Goal: Task Accomplishment & Management: Manage account settings

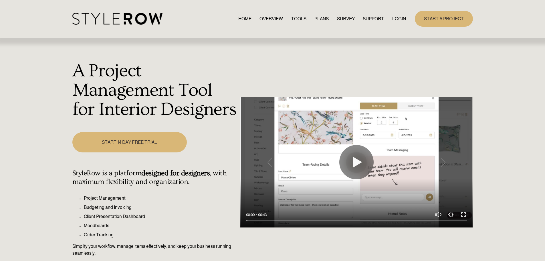
click at [396, 19] on link "LOGIN" at bounding box center [399, 19] width 14 height 8
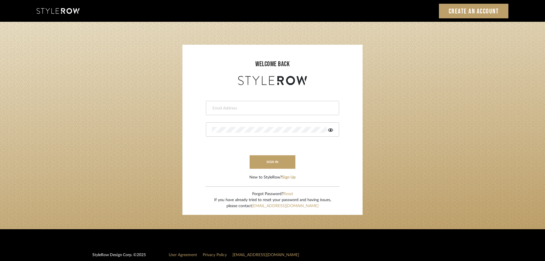
click at [215, 110] on input "email" at bounding box center [272, 108] width 120 height 6
type input "persimmon.design@outlook.com"
click at [260, 160] on button "sign in" at bounding box center [273, 161] width 46 height 13
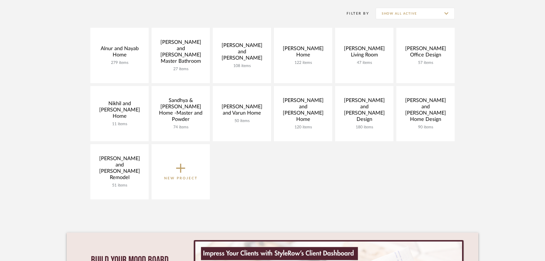
scroll to position [114, 0]
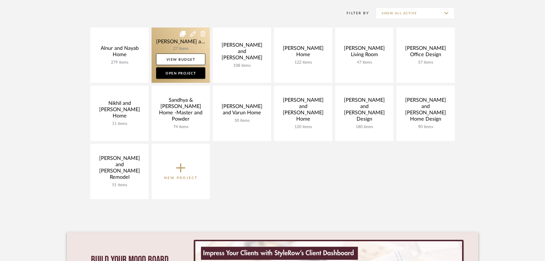
click at [164, 40] on link at bounding box center [181, 54] width 58 height 55
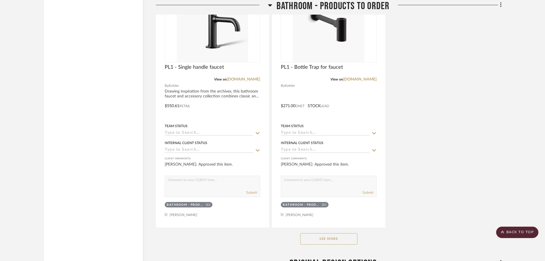
scroll to position [1030, 0]
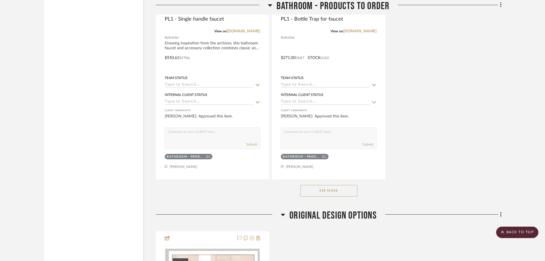
click at [320, 186] on button "See More" at bounding box center [328, 190] width 57 height 11
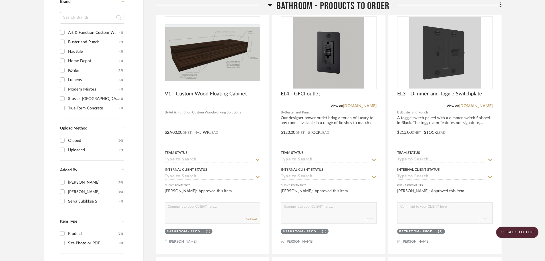
scroll to position [401, 0]
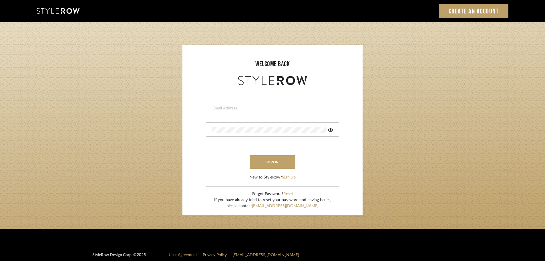
click at [236, 108] on input "email" at bounding box center [272, 108] width 120 height 6
type input "persimmon.design@outlook.com"
click at [264, 164] on button "sign in" at bounding box center [273, 161] width 46 height 13
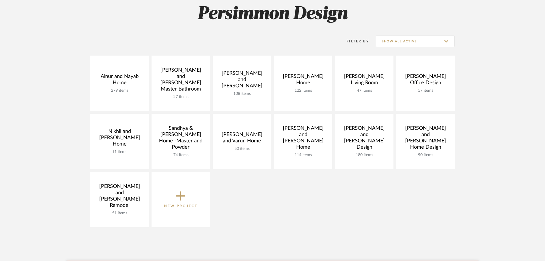
scroll to position [86, 0]
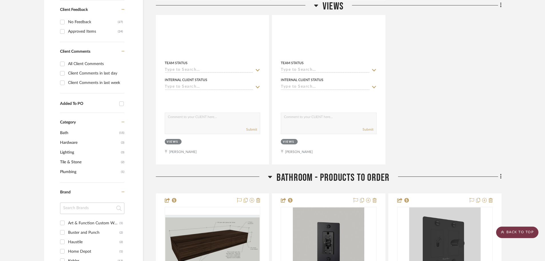
click at [518, 231] on scroll-to-top-button "BACK TO TOP" at bounding box center [517, 231] width 42 height 11
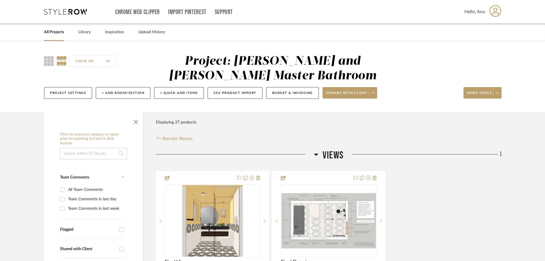
click at [49, 30] on link "All Projects" at bounding box center [54, 32] width 20 height 8
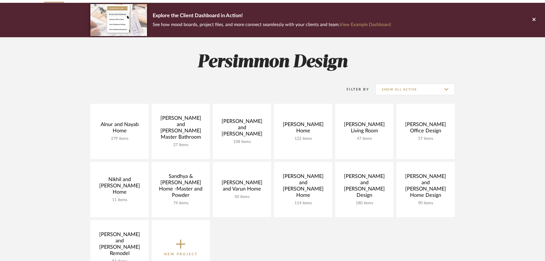
scroll to position [57, 0]
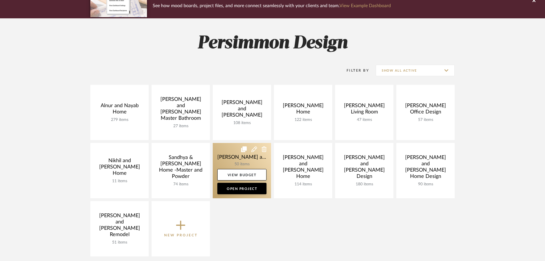
click at [227, 154] on link at bounding box center [242, 170] width 58 height 55
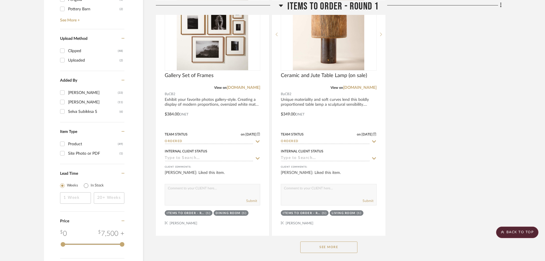
scroll to position [830, 0]
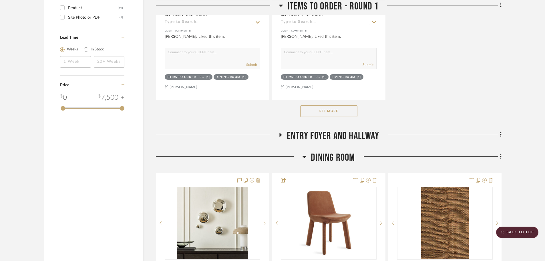
click at [305, 105] on button "See More" at bounding box center [328, 110] width 57 height 11
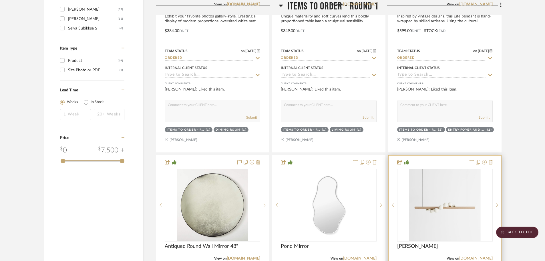
scroll to position [915, 0]
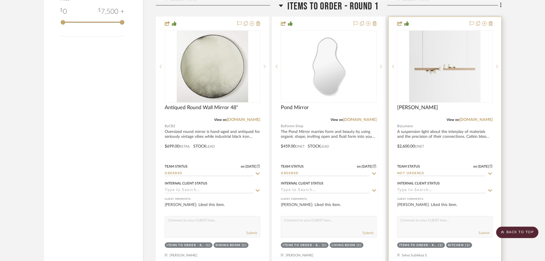
click at [490, 172] on icon at bounding box center [490, 173] width 4 height 2
click at [491, 172] on icon at bounding box center [490, 173] width 3 height 3
type input "[DATE]"
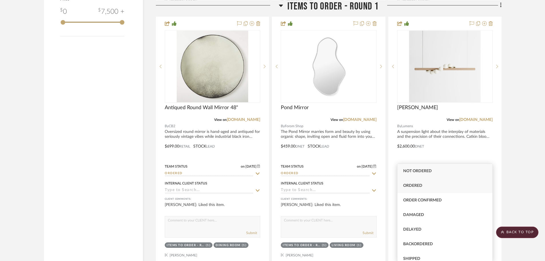
click at [404, 185] on span "Ordered" at bounding box center [412, 185] width 19 height 4
type input "Ordered"
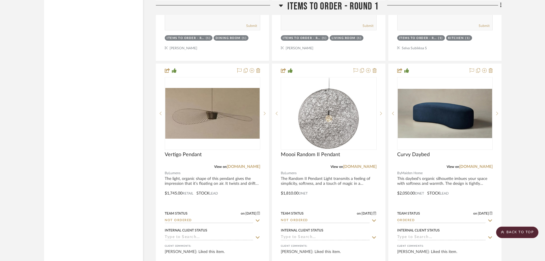
scroll to position [1224, 0]
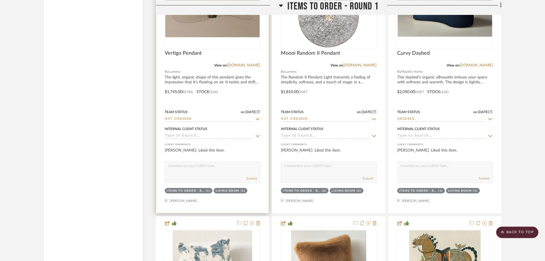
click at [257, 117] on icon at bounding box center [257, 119] width 5 height 5
click at [257, 118] on icon at bounding box center [257, 119] width 3 height 3
type input "8/20/2025"
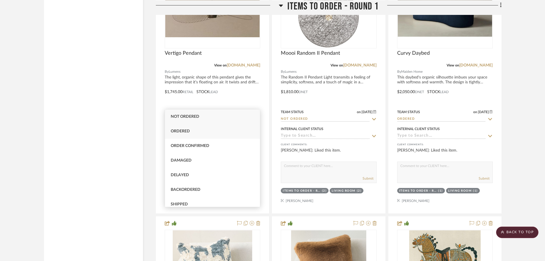
click at [195, 132] on div "Ordered" at bounding box center [212, 131] width 95 height 15
type input "Ordered"
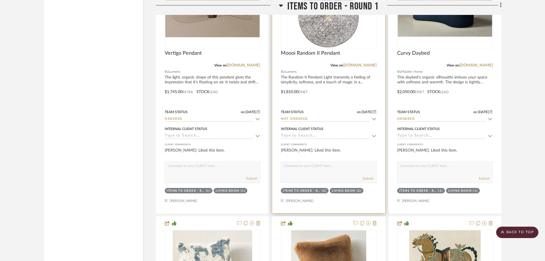
click at [374, 117] on icon at bounding box center [374, 119] width 5 height 5
type input "8/20/2025"
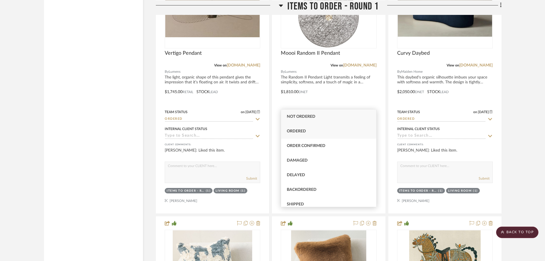
click at [289, 130] on span "Ordered" at bounding box center [296, 131] width 19 height 4
type input "Ordered"
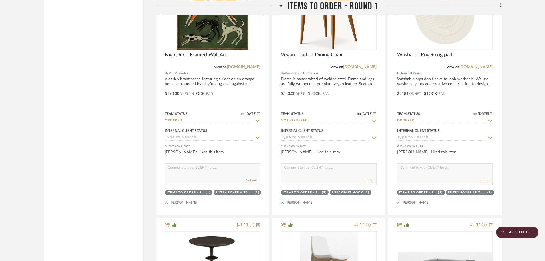
scroll to position [1734, 0]
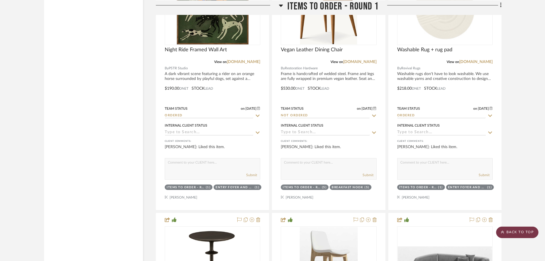
click at [511, 232] on scroll-to-top-button "BACK TO TOP" at bounding box center [517, 231] width 42 height 11
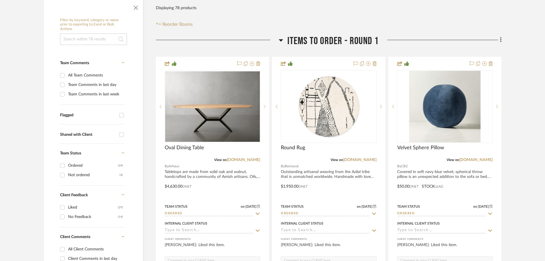
scroll to position [114, 0]
click at [61, 170] on input "Not ordered (4)" at bounding box center [62, 174] width 9 height 9
checkbox input "true"
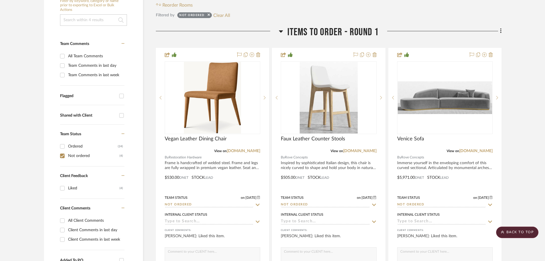
scroll to position [143, 0]
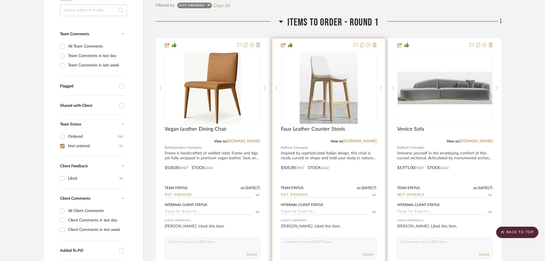
click at [373, 193] on icon at bounding box center [374, 195] width 5 height 5
click at [373, 193] on icon at bounding box center [374, 194] width 3 height 3
type input "8/20/2025"
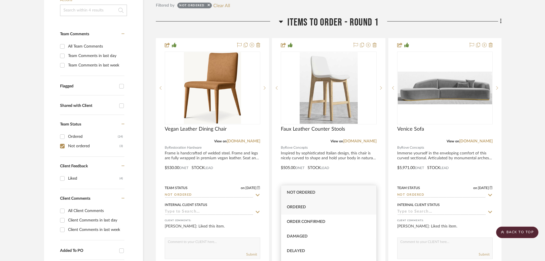
click at [305, 205] on span "Ordered" at bounding box center [296, 207] width 19 height 4
type input "Ordered"
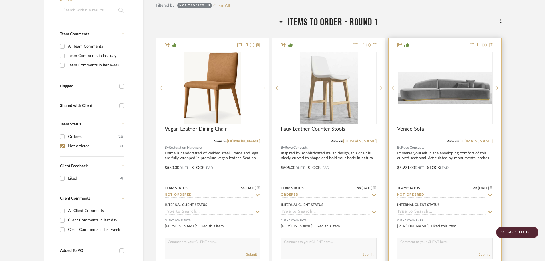
click at [491, 194] on icon at bounding box center [490, 195] width 4 height 2
click at [491, 193] on icon at bounding box center [490, 194] width 3 height 3
type input "8/20/2025"
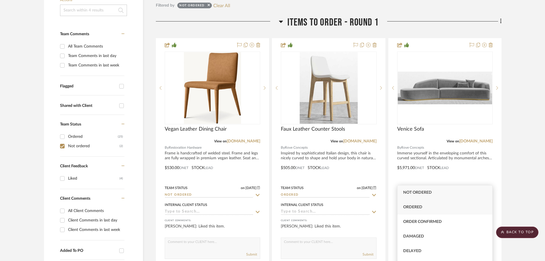
click at [413, 206] on span "Ordered" at bounding box center [412, 207] width 19 height 4
type input "Ordered"
click at [533, 191] on project-details-page "SHOW ME Project: Shalini and Varun Home Project Settings + Add Room/Section + Q…" at bounding box center [272, 229] width 545 height 663
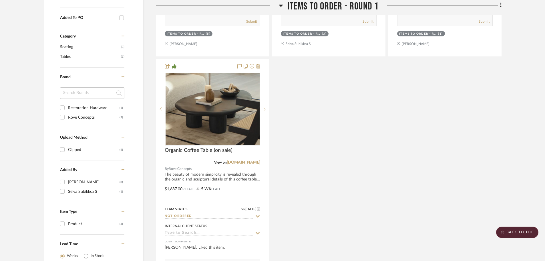
scroll to position [407, 0]
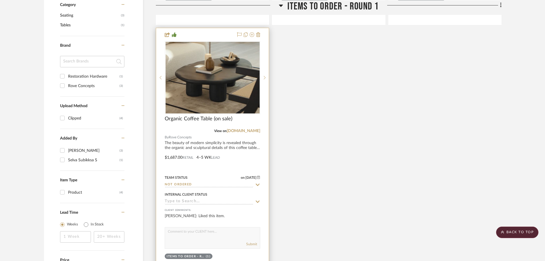
click at [259, 182] on icon at bounding box center [257, 184] width 5 height 5
click at [259, 183] on icon at bounding box center [257, 184] width 3 height 3
type input "8/20/2025"
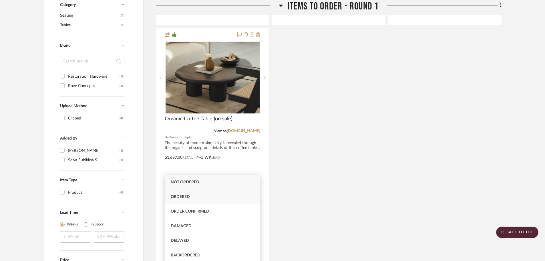
click at [183, 194] on div "Ordered" at bounding box center [212, 196] width 95 height 15
type input "Ordered"
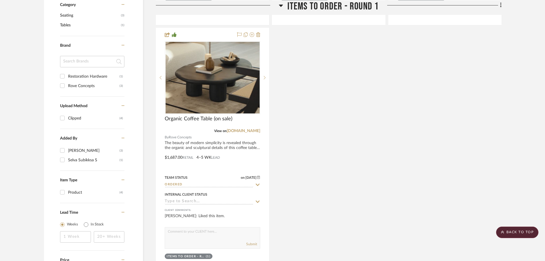
click at [362, 160] on div "Vegan Leather Dining Chair View on rh.com By Restoration Hardware Frame is hand…" at bounding box center [329, 26] width 346 height 505
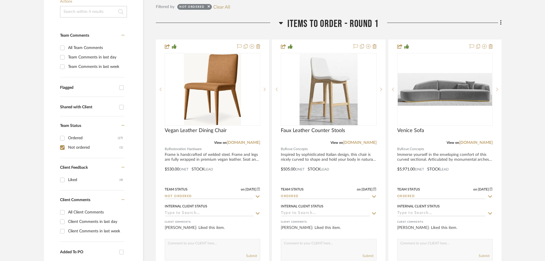
scroll to position [150, 0]
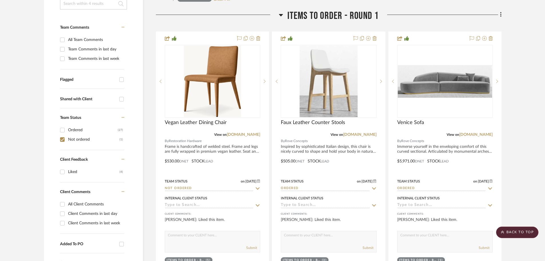
click at [37, 119] on div "Filter by keyword, category or name prior to exporting to Excel or Bulk Actions…" at bounding box center [272, 259] width 474 height 592
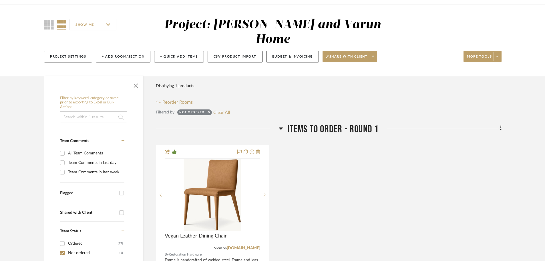
scroll to position [29, 0]
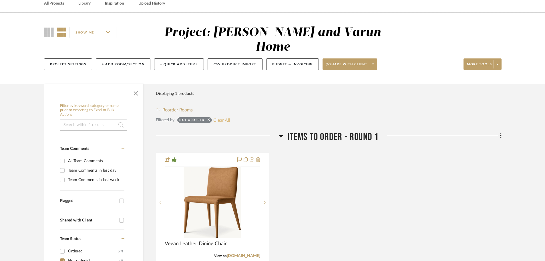
click at [223, 116] on button "Clear All" at bounding box center [221, 119] width 17 height 7
checkbox input "false"
